Goal: Use online tool/utility: Utilize a website feature to perform a specific function

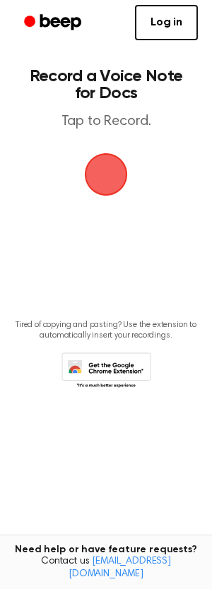
click at [110, 192] on span "button" at bounding box center [106, 175] width 40 height 40
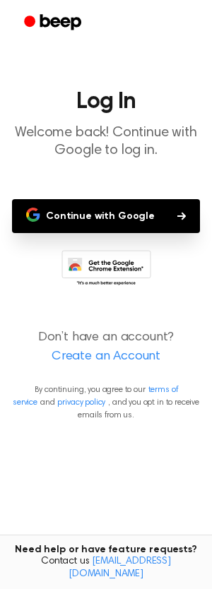
click at [113, 218] on button "Continue with Google" at bounding box center [106, 216] width 188 height 34
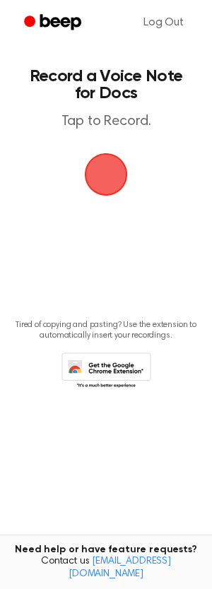
click at [119, 171] on span "button" at bounding box center [106, 175] width 40 height 40
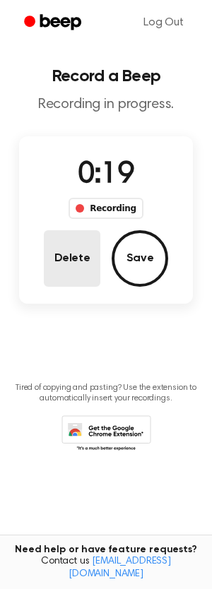
click at [57, 263] on button "Delete" at bounding box center [72, 258] width 57 height 57
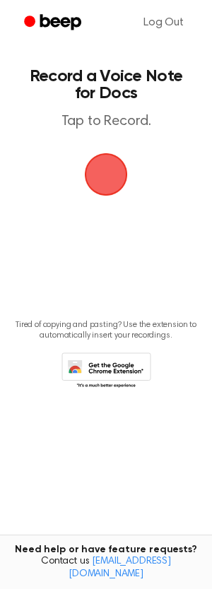
click at [114, 168] on span "button" at bounding box center [106, 174] width 43 height 43
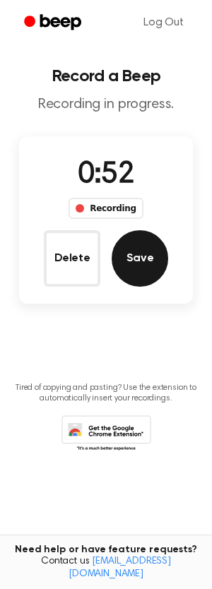
click at [150, 268] on button "Save" at bounding box center [140, 258] width 57 height 57
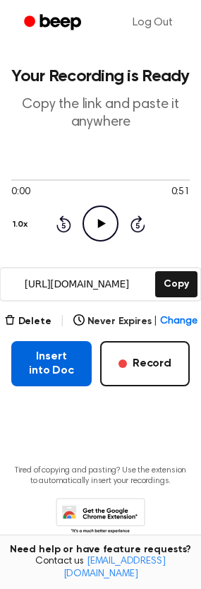
drag, startPoint x: 177, startPoint y: 286, endPoint x: 71, endPoint y: 359, distance: 128.5
click at [71, 359] on main "Your Recording is Ready Copy the link and paste it anywhere 0:00 0:51 Your brow…" at bounding box center [100, 288] width 201 height 576
click at [71, 359] on button "Insert into Doc" at bounding box center [51, 363] width 81 height 45
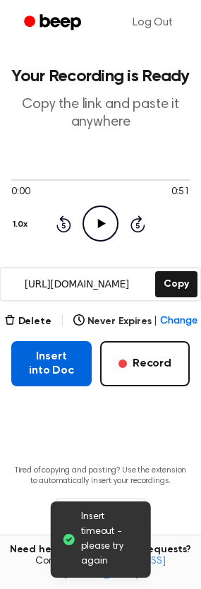
click at [39, 377] on button "Insert into Doc" at bounding box center [51, 363] width 81 height 45
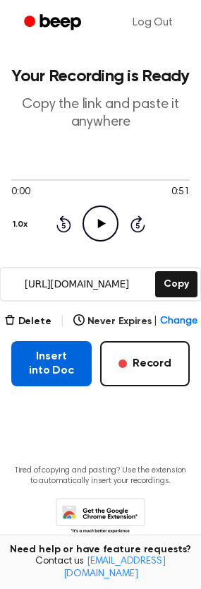
click at [51, 374] on button "Insert into Doc" at bounding box center [51, 363] width 81 height 45
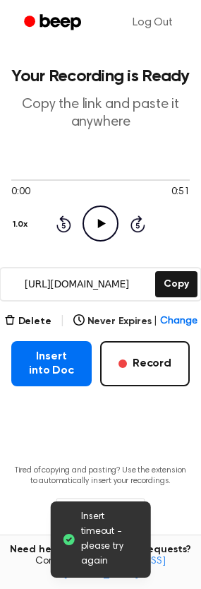
click at [105, 227] on icon "Play Audio" at bounding box center [101, 224] width 36 height 36
click at [30, 179] on div at bounding box center [100, 179] width 179 height 11
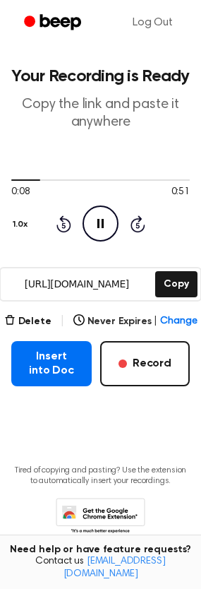
click at [103, 226] on icon at bounding box center [100, 223] width 6 height 9
click at [182, 282] on button "Copy" at bounding box center [176, 284] width 42 height 26
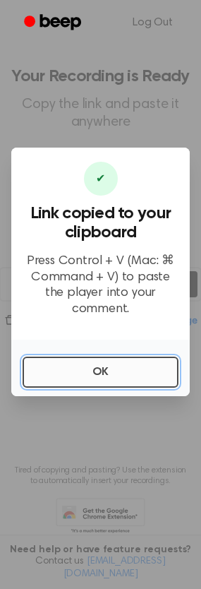
click at [62, 363] on button "OK" at bounding box center [101, 372] width 156 height 31
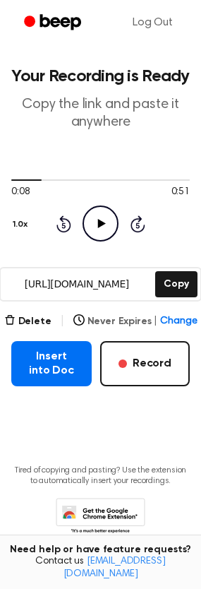
click at [113, 322] on button "Never Expires | Change" at bounding box center [135, 321] width 124 height 15
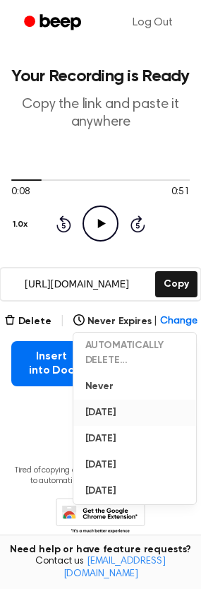
click at [97, 415] on button "In 1 Day" at bounding box center [135, 413] width 123 height 26
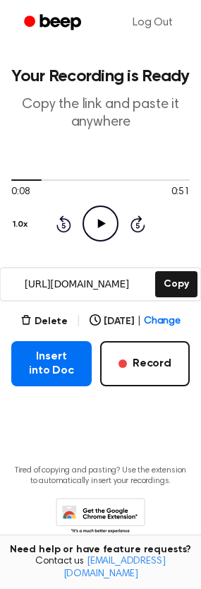
click at [59, 444] on main "Your Recording is Ready Copy the link and paste it anywhere 0:08 0:51 Your brow…" at bounding box center [100, 288] width 201 height 576
click at [155, 324] on span "Change" at bounding box center [162, 321] width 37 height 15
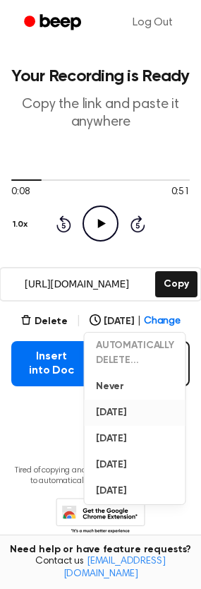
click at [105, 411] on button "In 1 Day" at bounding box center [135, 413] width 101 height 26
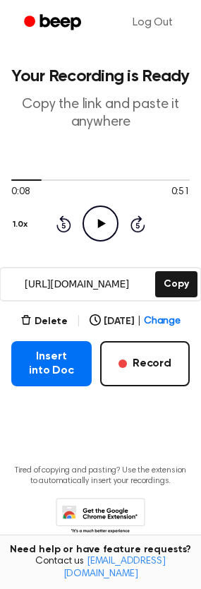
click at [47, 25] on icon "Beep" at bounding box center [60, 22] width 41 height 16
